Goal: Navigation & Orientation: Go to known website

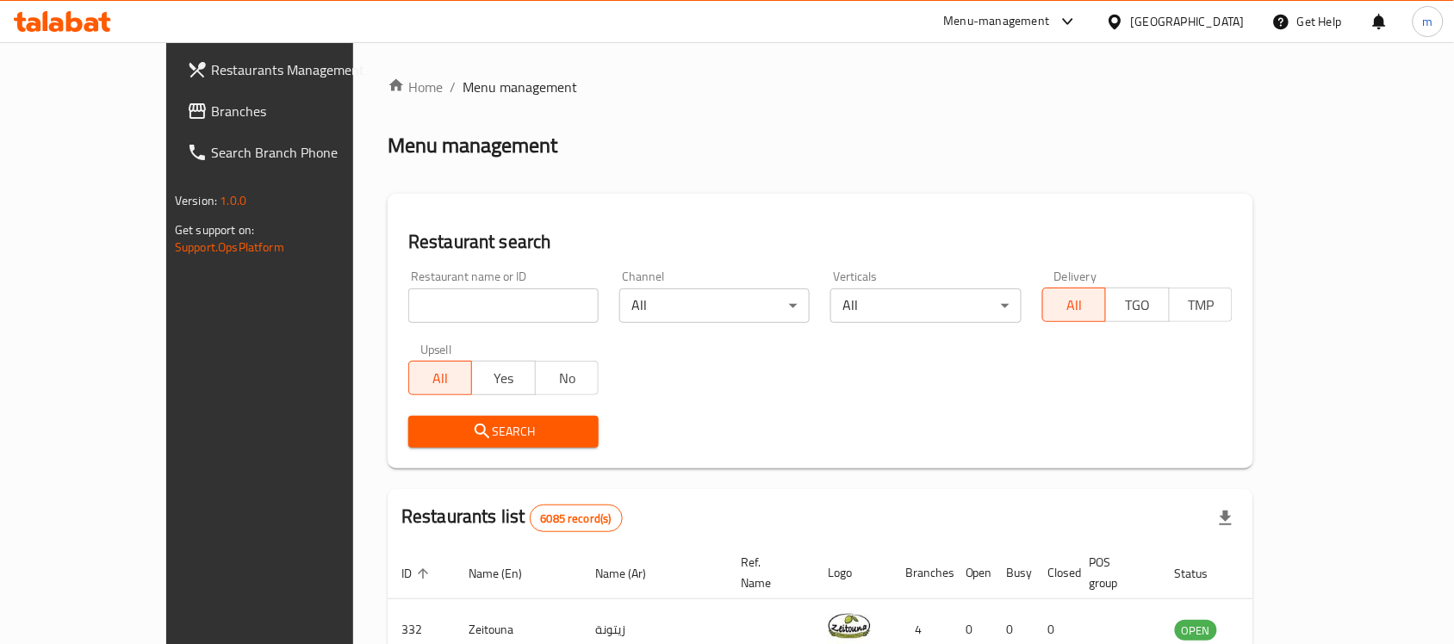
click at [1124, 27] on icon at bounding box center [1115, 22] width 18 height 18
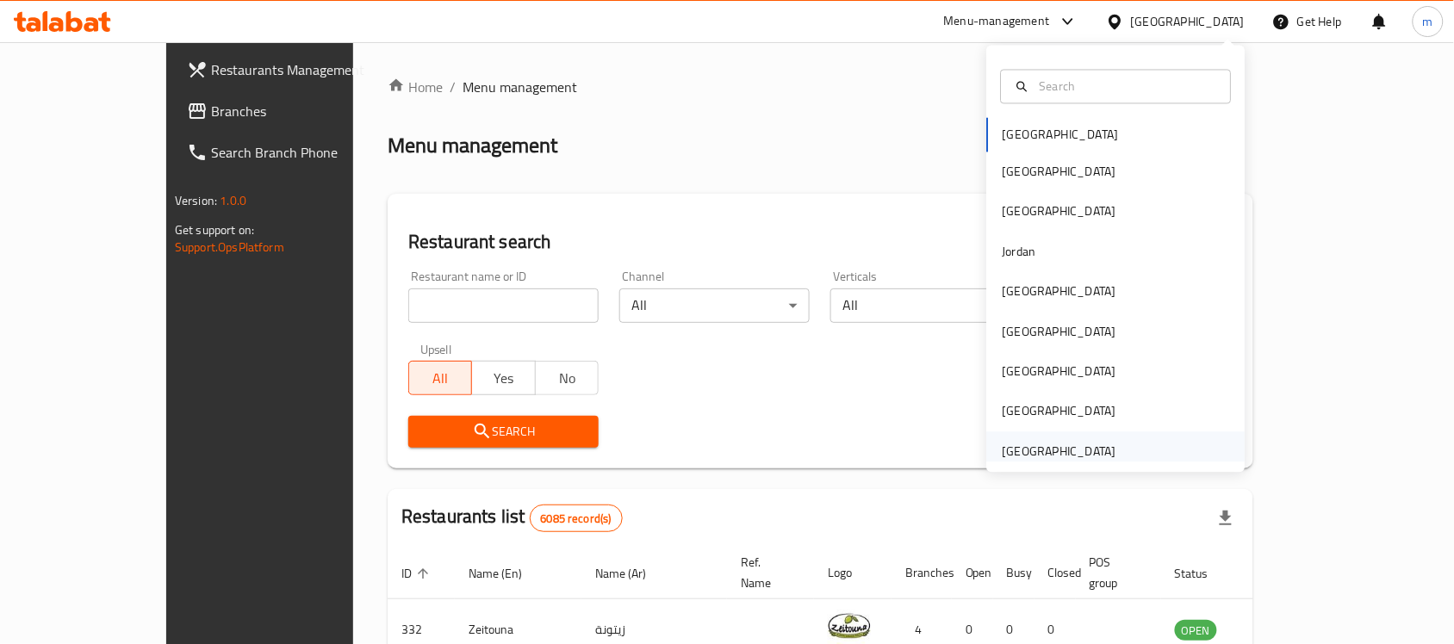
click at [1045, 451] on div "[GEOGRAPHIC_DATA]" at bounding box center [1060, 451] width 114 height 19
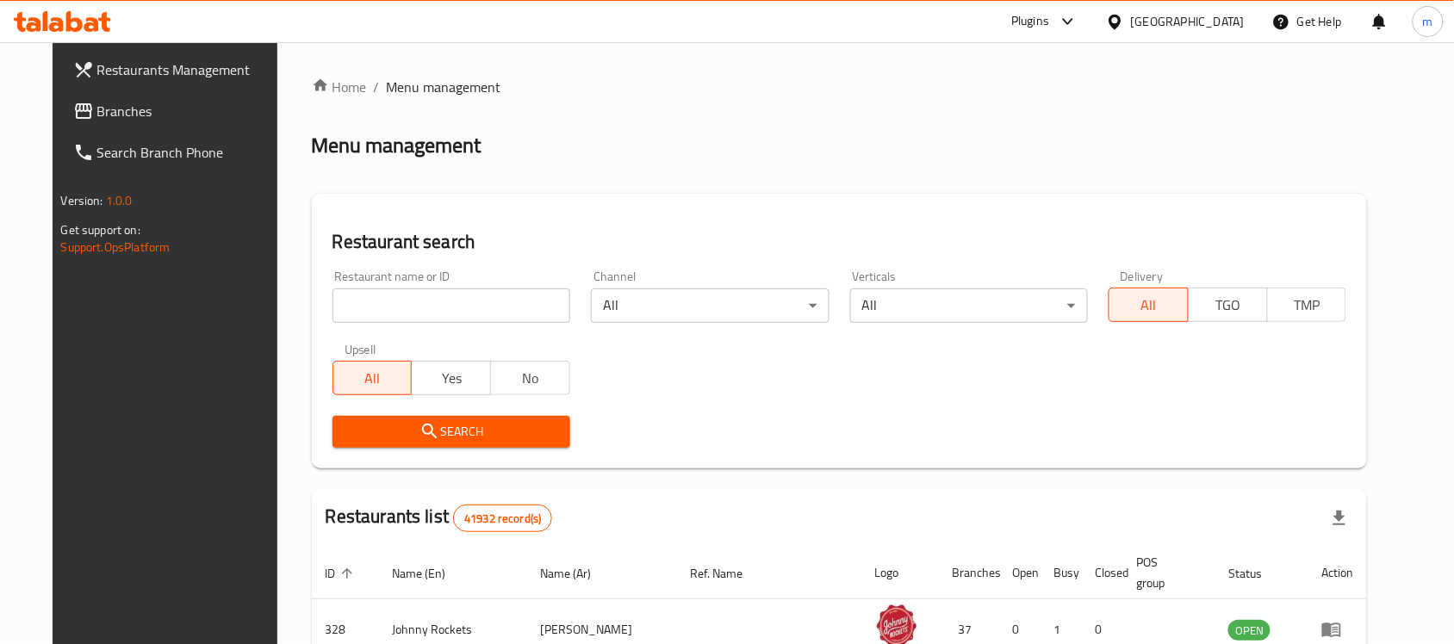
click at [67, 17] on icon at bounding box center [74, 21] width 16 height 21
